Goal: Find contact information: Find contact information

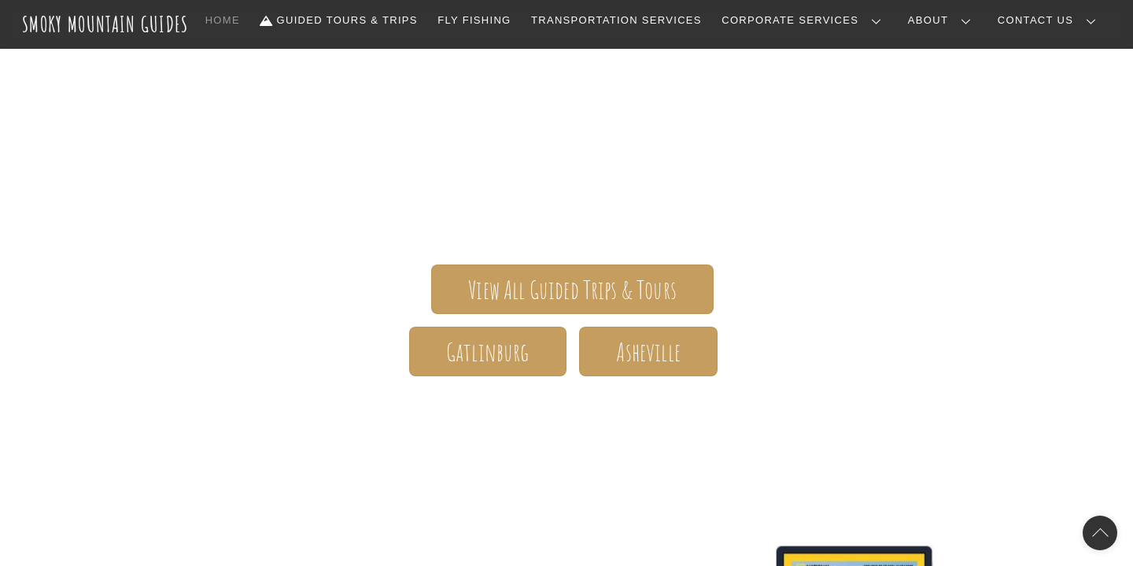
scroll to position [201, 0]
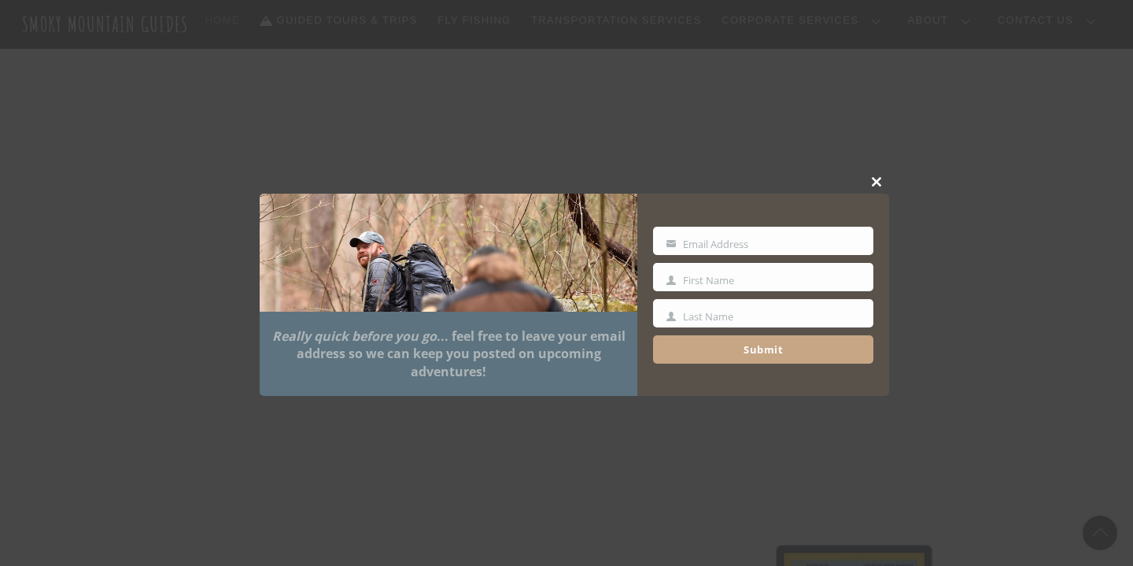
click at [873, 182] on span at bounding box center [877, 181] width 24 height 9
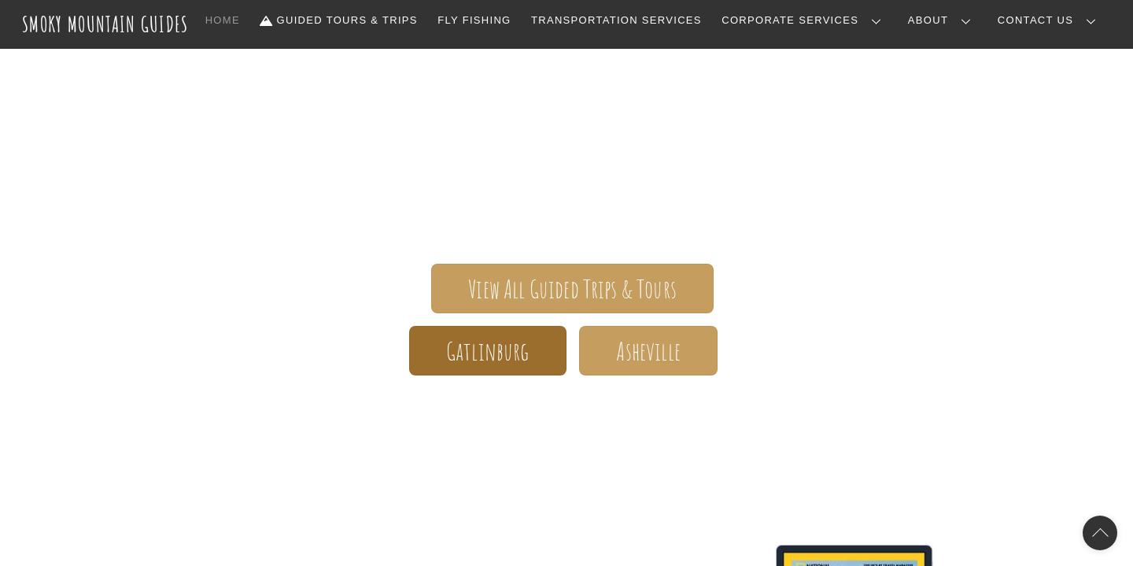
click at [528, 343] on span "Gatlinburg" at bounding box center [487, 351] width 83 height 17
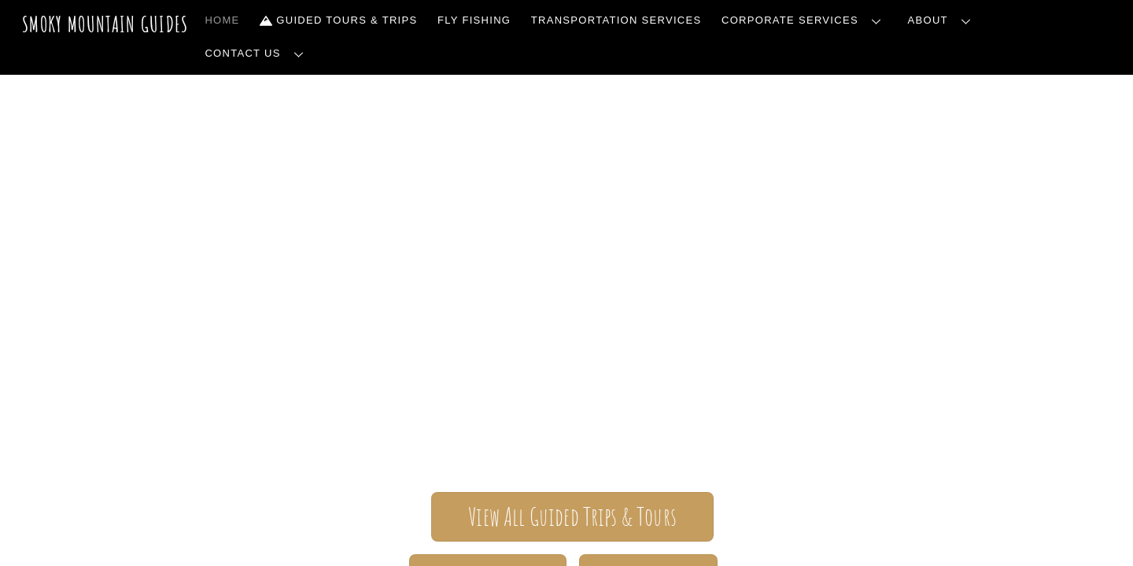
scroll to position [0, 0]
click at [0, 0] on link "Our Guides" at bounding box center [0, 0] width 0 height 0
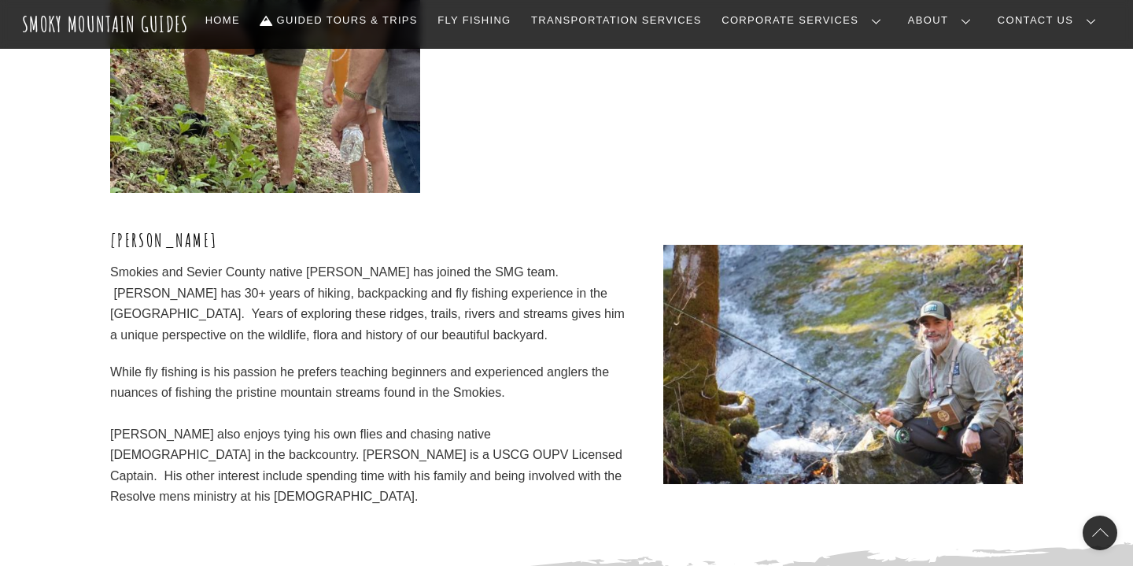
scroll to position [4726, 0]
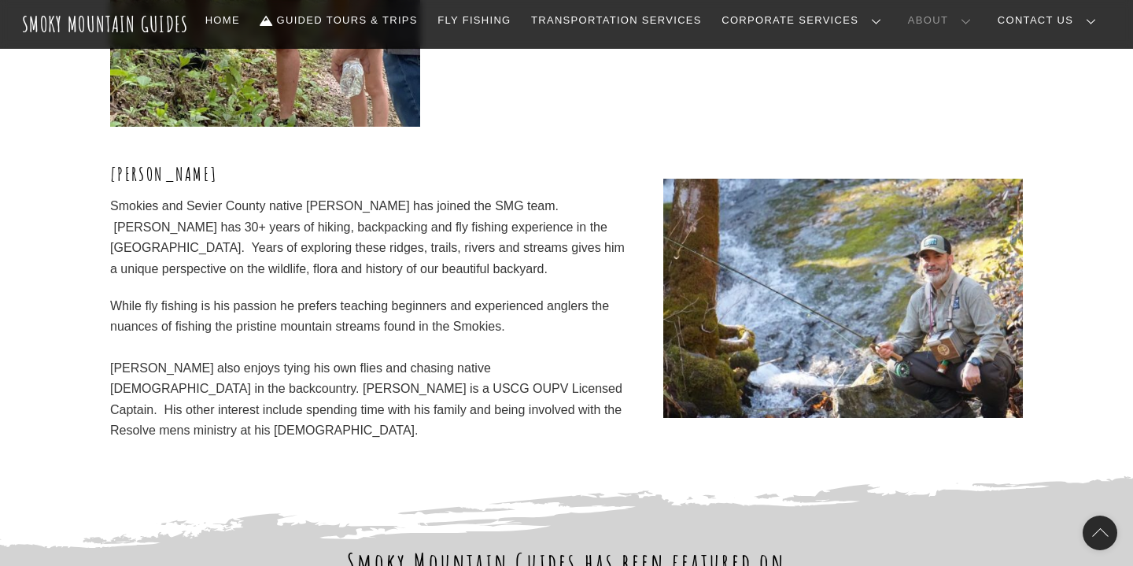
scroll to position [4790, 0]
drag, startPoint x: 201, startPoint y: 122, endPoint x: 111, endPoint y: 117, distance: 90.6
click at [111, 162] on h3 "[PERSON_NAME]" at bounding box center [372, 174] width 524 height 25
copy h3 "[PERSON_NAME]"
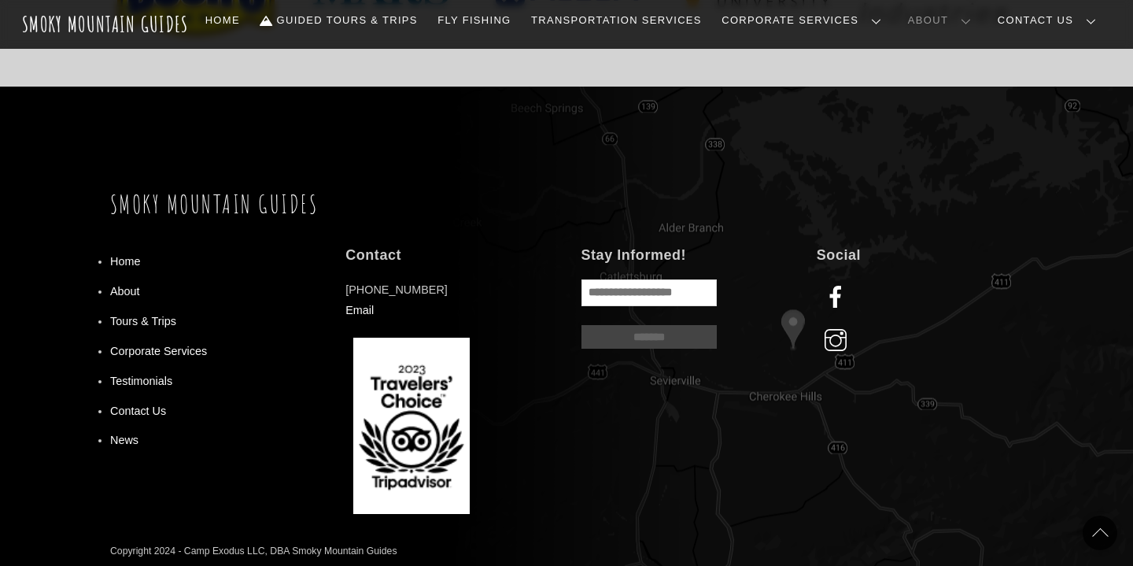
scroll to position [5636, 0]
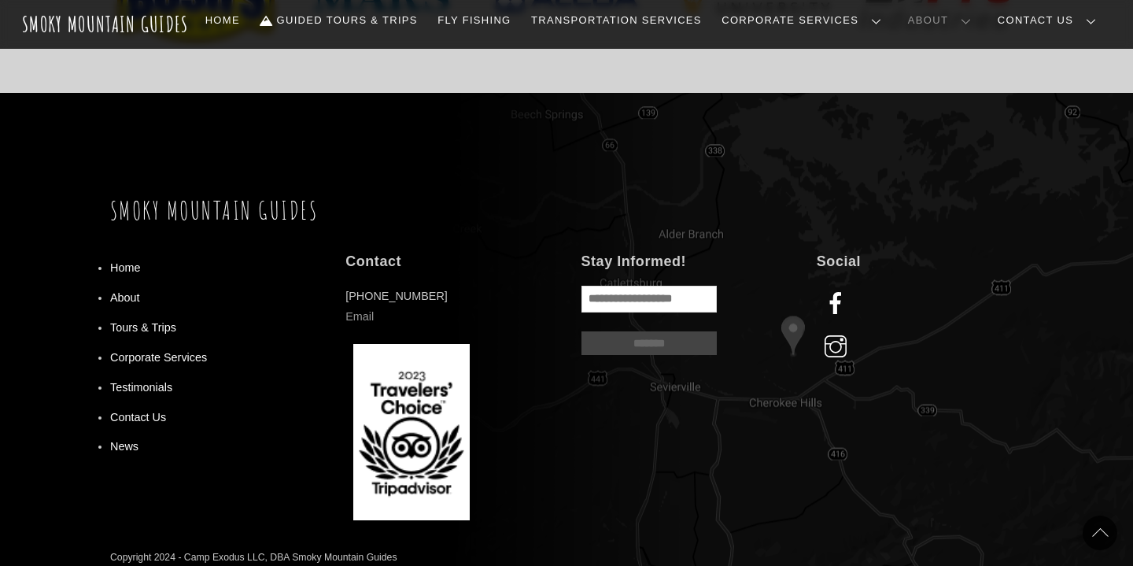
click at [356, 310] on link "Email" at bounding box center [359, 316] width 28 height 13
click at [366, 310] on link "Email" at bounding box center [359, 316] width 28 height 13
